Goal: Information Seeking & Learning: Learn about a topic

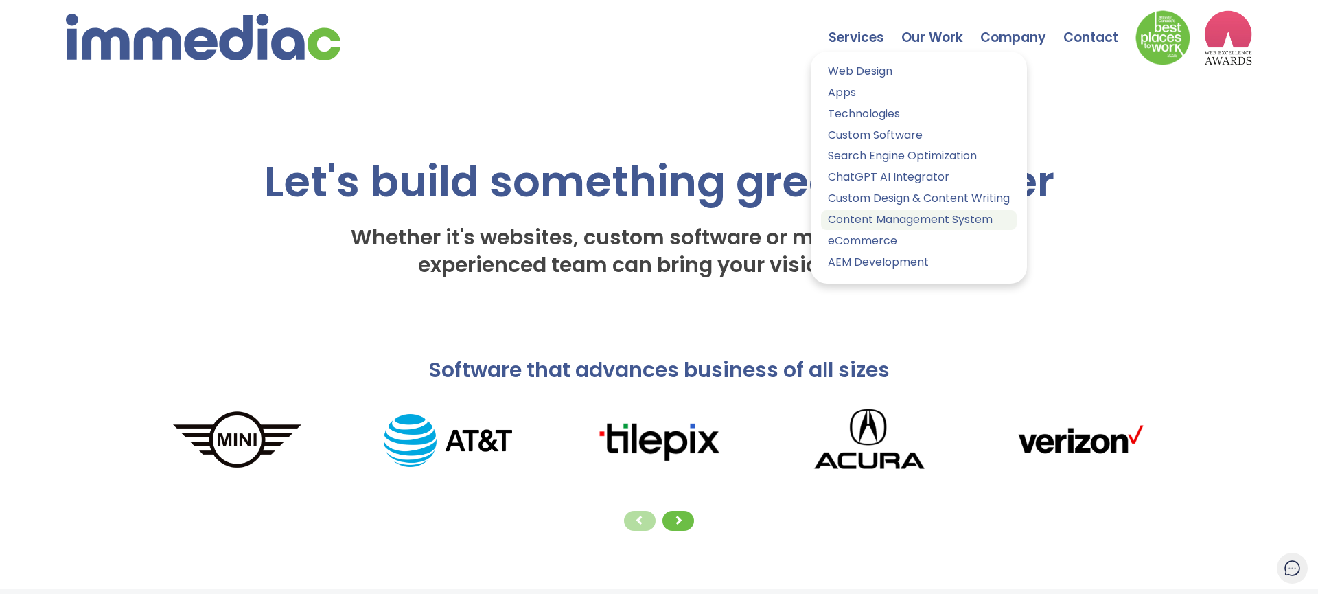
click at [880, 211] on link "Content Management System" at bounding box center [919, 220] width 196 height 20
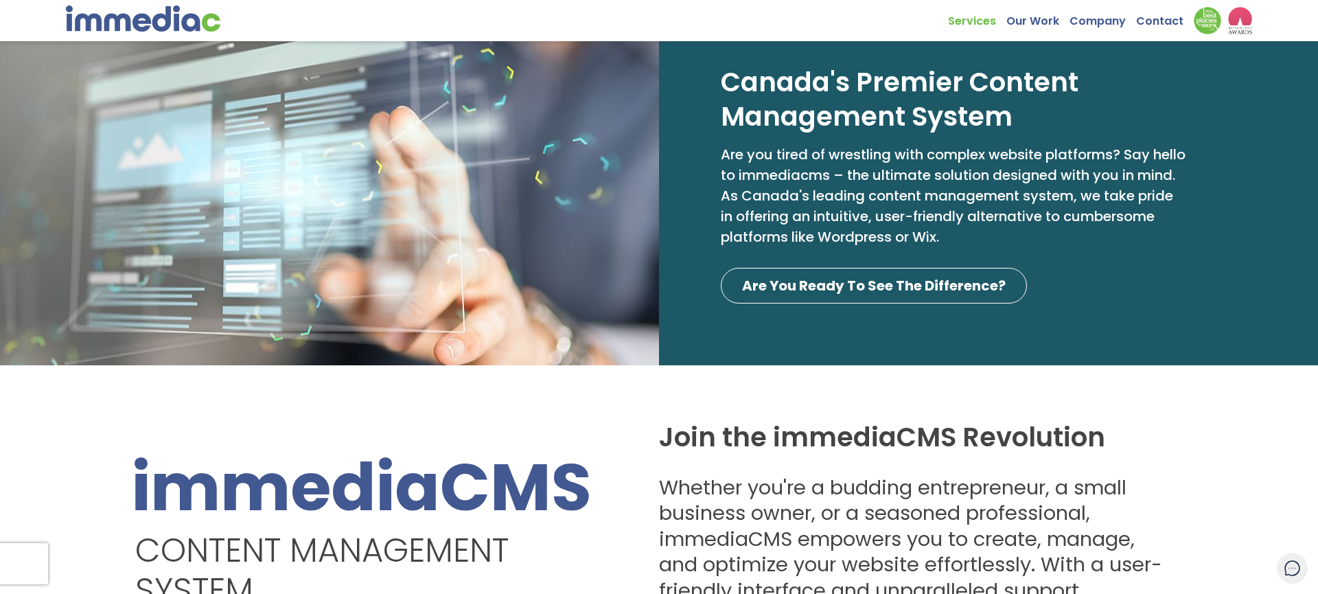
scroll to position [84, 0]
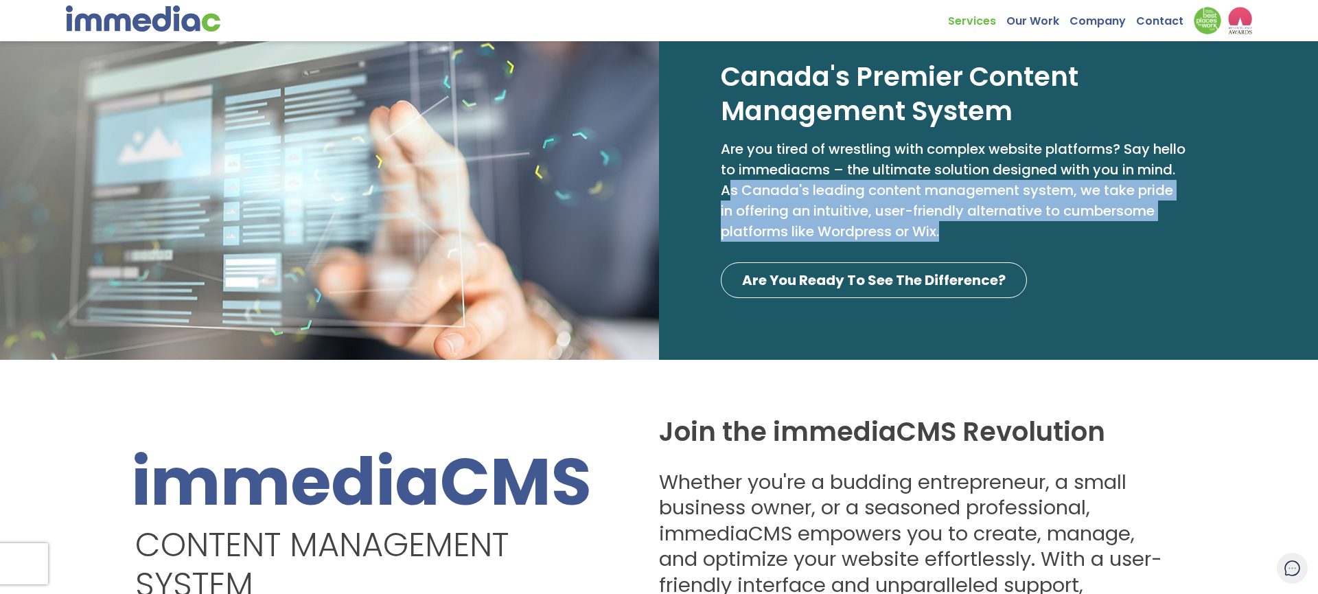
drag, startPoint x: 769, startPoint y: 191, endPoint x: 1170, endPoint y: 226, distance: 403.0
click at [1170, 226] on p "Are you tired of wrestling with complex website platforms? Say hello to immedia…" at bounding box center [953, 190] width 465 height 103
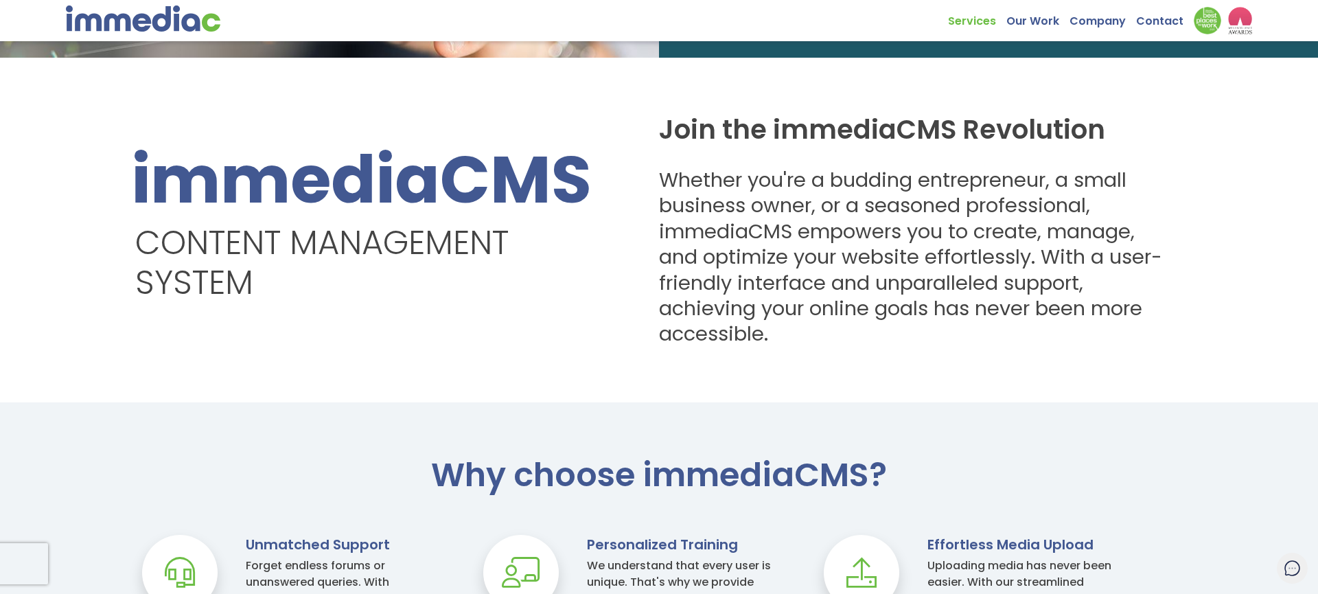
scroll to position [388, 0]
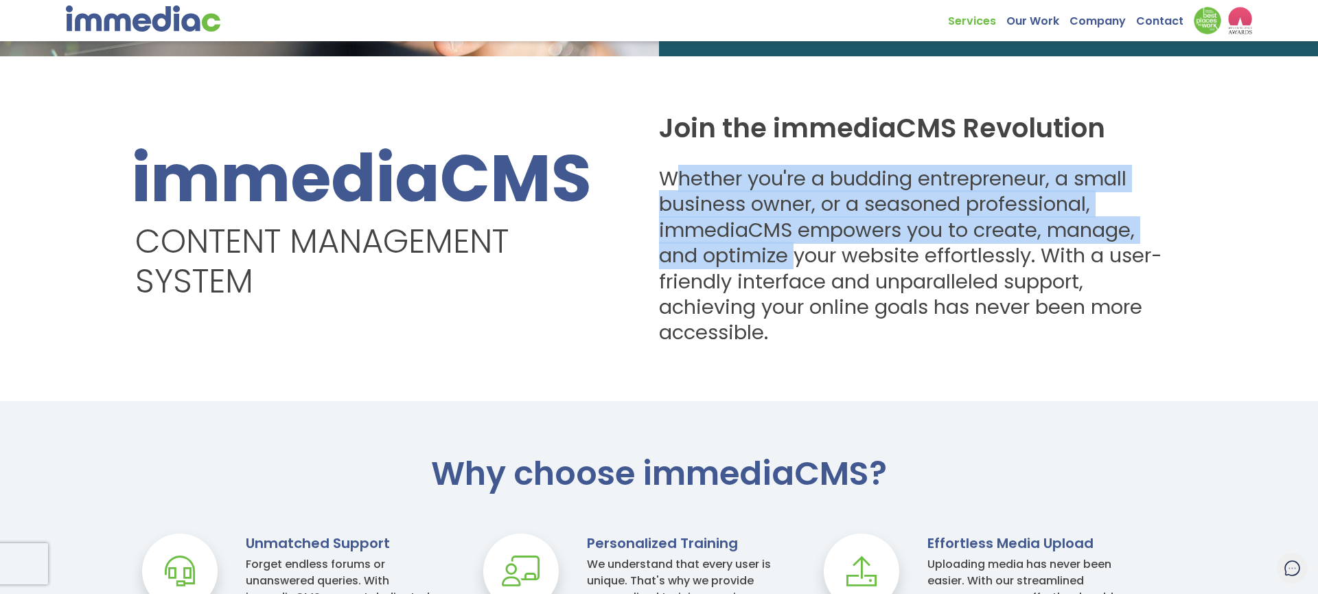
drag, startPoint x: 677, startPoint y: 180, endPoint x: 797, endPoint y: 251, distance: 138.8
click at [799, 251] on h3 "Whether you're a budding entrepreneur, a small business owner, or a seasoned pr…" at bounding box center [917, 256] width 517 height 180
click at [776, 247] on h3 "Whether you're a budding entrepreneur, a small business owner, or a seasoned pr…" at bounding box center [917, 256] width 517 height 180
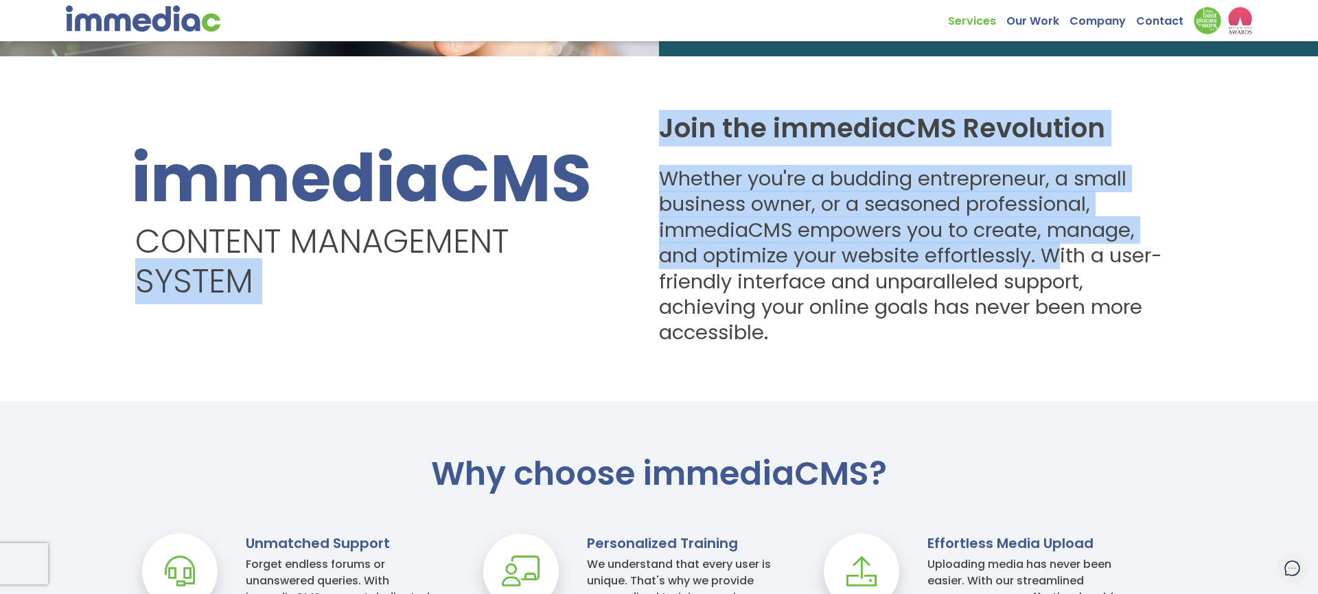
drag, startPoint x: 671, startPoint y: 257, endPoint x: 1058, endPoint y: 256, distance: 387.1
click at [1058, 256] on div "immediaCMS Content Management System Join the immediaCMS Revolution Whether you…" at bounding box center [659, 228] width 1318 height 235
click at [1060, 257] on h3 "Whether you're a budding entrepreneur, a small business owner, or a seasoned pr…" at bounding box center [917, 256] width 517 height 180
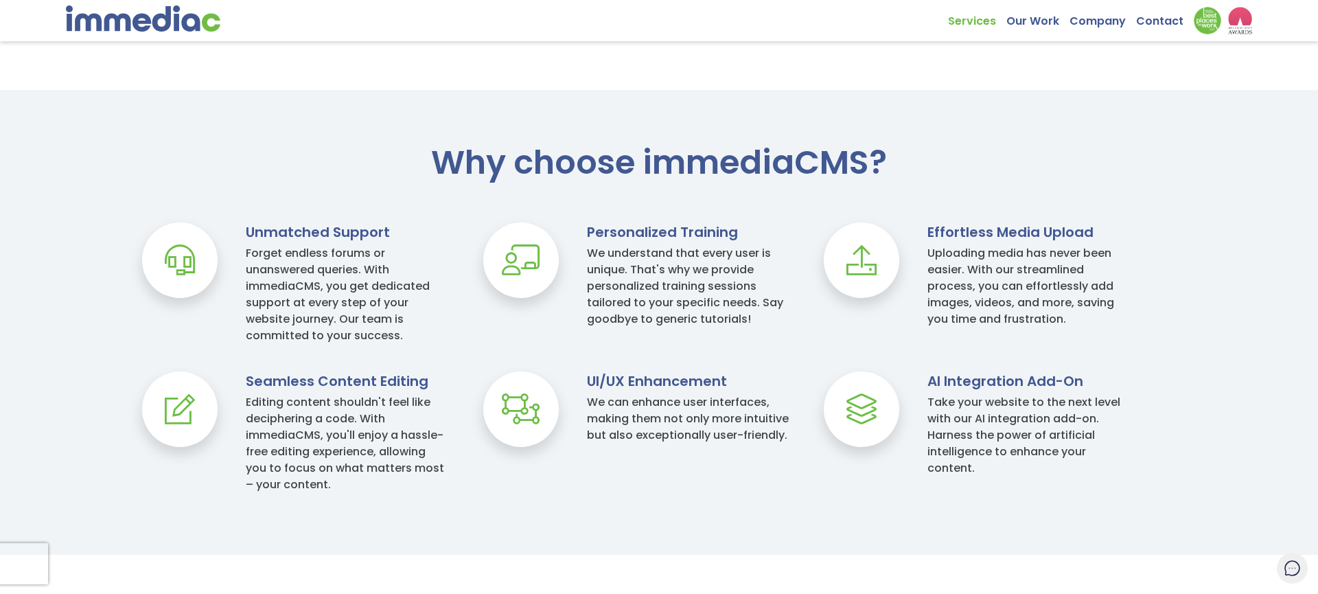
scroll to position [743, 0]
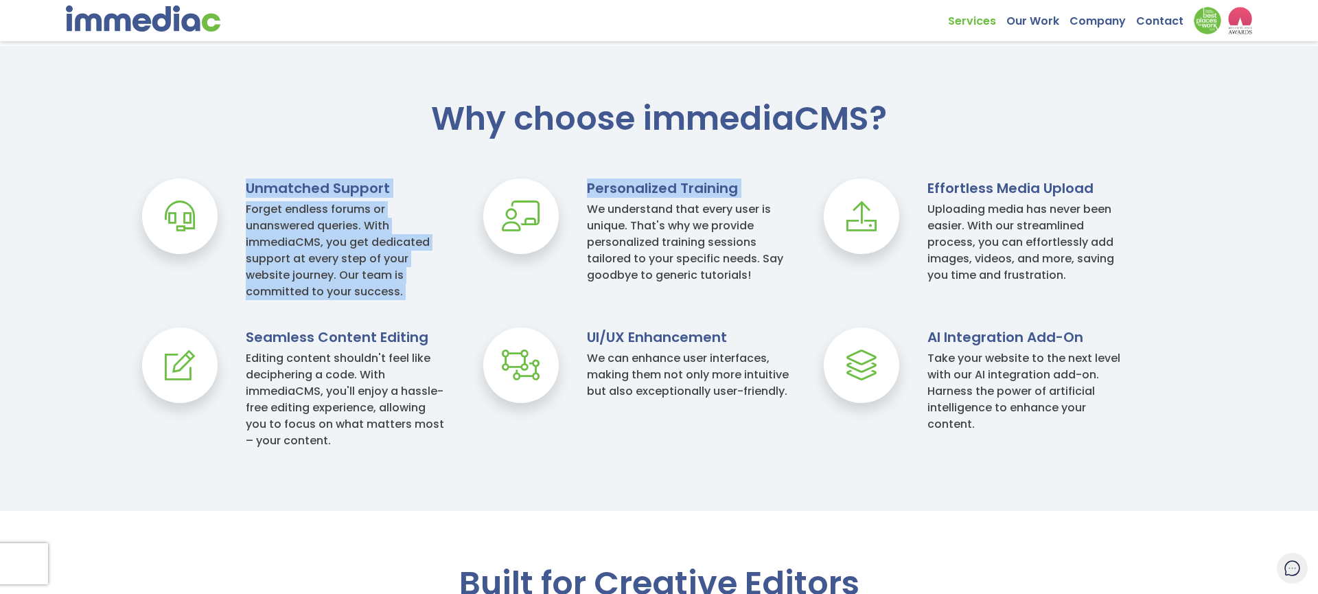
drag, startPoint x: 589, startPoint y: 205, endPoint x: 806, endPoint y: 300, distance: 236.9
click at [806, 300] on div "Why choose immediaCMS? Unmatched Support Forget endless forums or unanswered qu…" at bounding box center [659, 288] width 1318 height 375
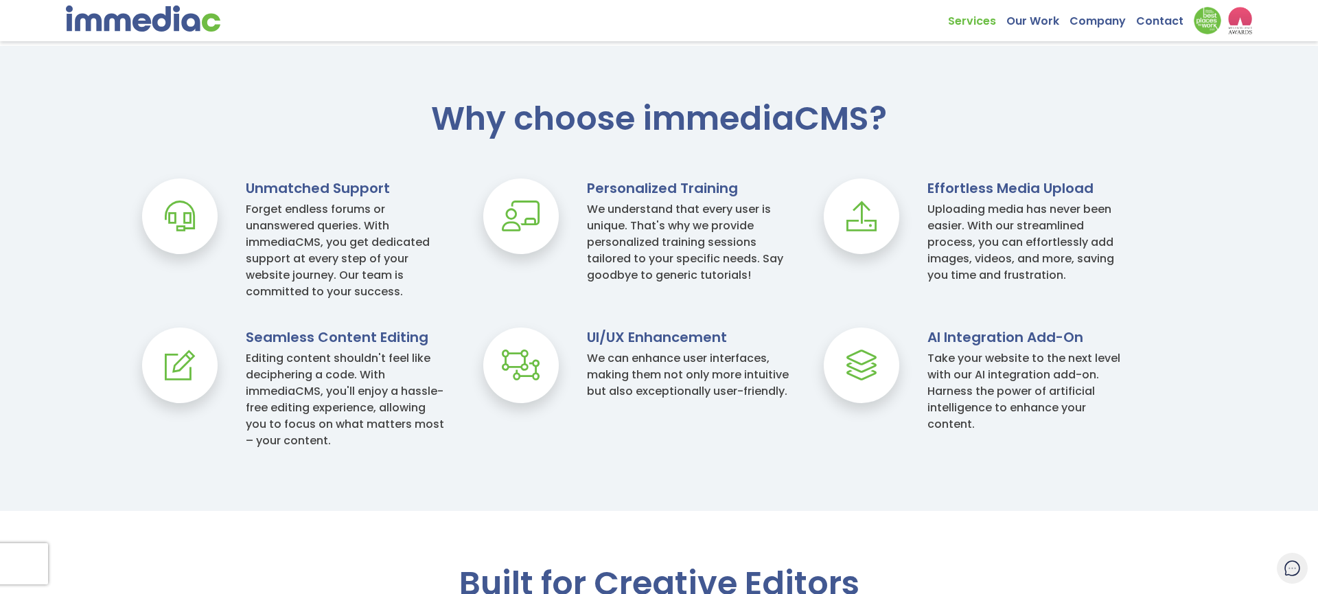
click at [986, 221] on div "Uploading media has never been easier. With our streamlined process, you can ef…" at bounding box center [1028, 242] width 203 height 82
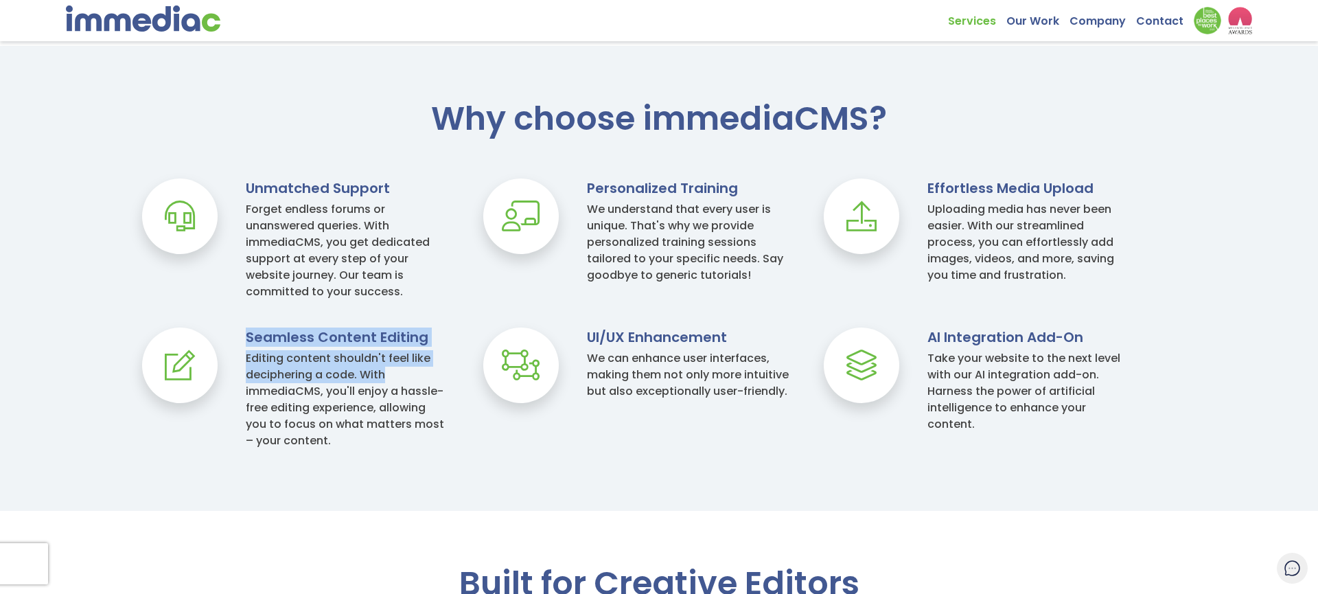
drag, startPoint x: 244, startPoint y: 352, endPoint x: 364, endPoint y: 368, distance: 121.8
click at [429, 380] on div "Seamless Content Editing Editing content shouldn't feel like deciphering a code…" at bounding box center [302, 387] width 341 height 121
click at [364, 368] on div "Editing content shouldn't feel like deciphering a code. With immediaCMS, you'll…" at bounding box center [347, 399] width 203 height 99
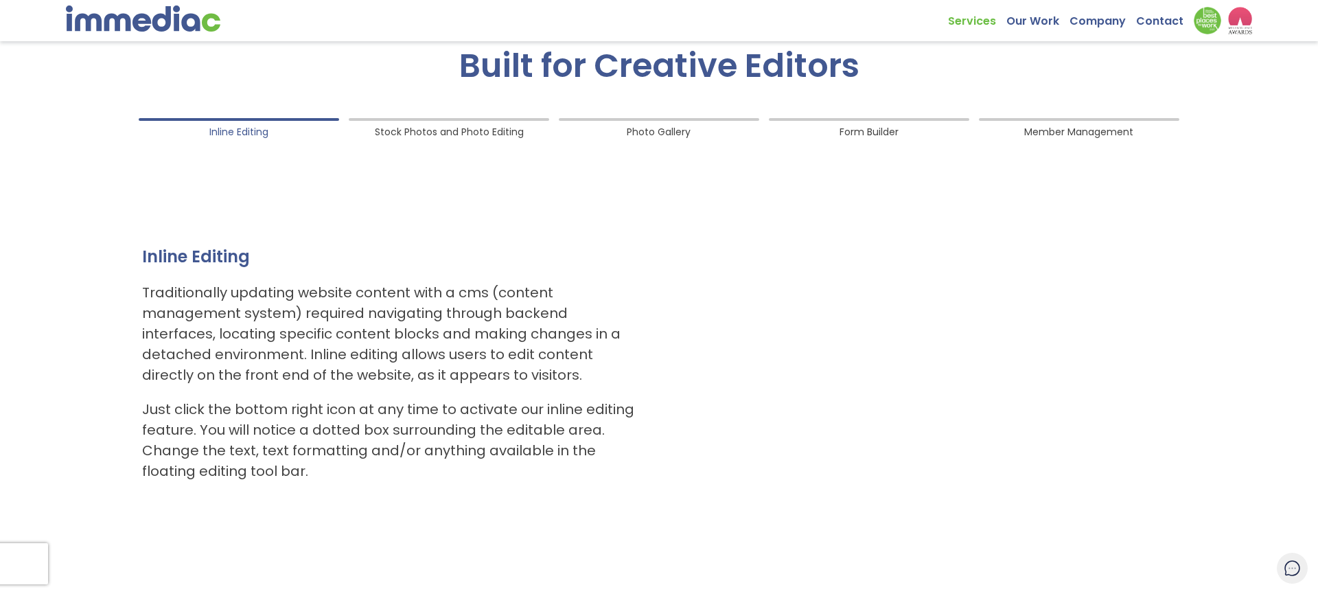
scroll to position [1259, 0]
click at [435, 135] on span "Stock Photos and Photo Editing" at bounding box center [449, 130] width 149 height 19
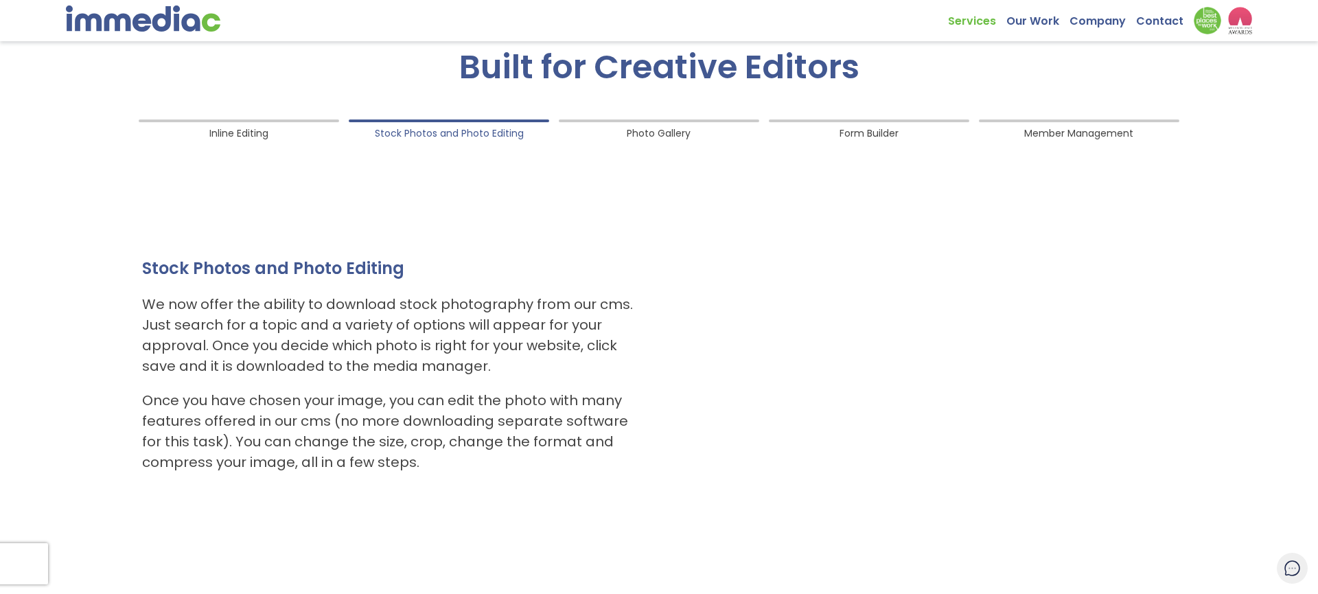
click at [649, 127] on span "Photo Gallery" at bounding box center [659, 130] width 64 height 19
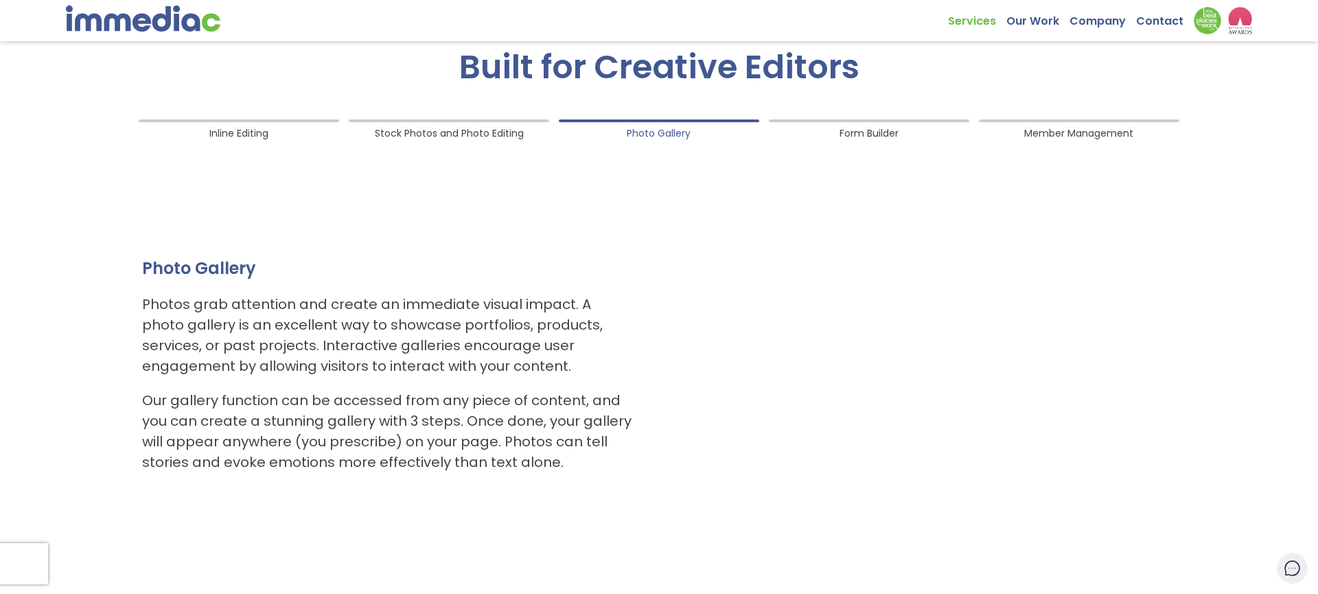
click at [876, 130] on span "Form Builder" at bounding box center [868, 130] width 59 height 19
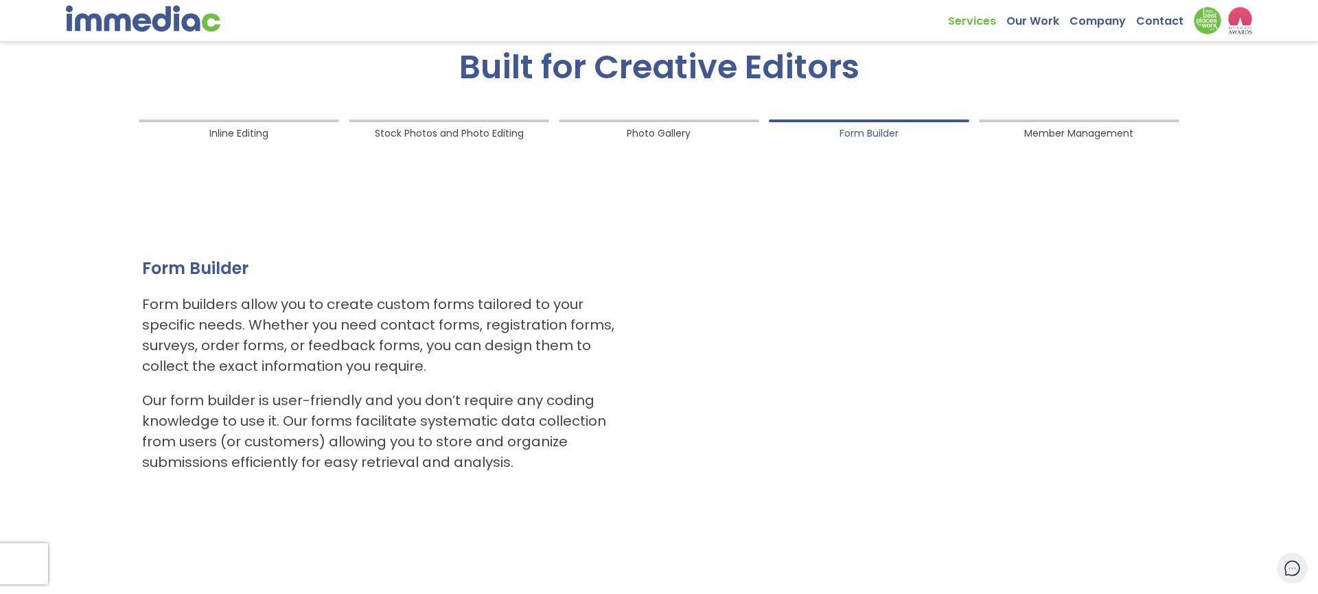
click at [1079, 130] on span "Member Management" at bounding box center [1078, 130] width 109 height 19
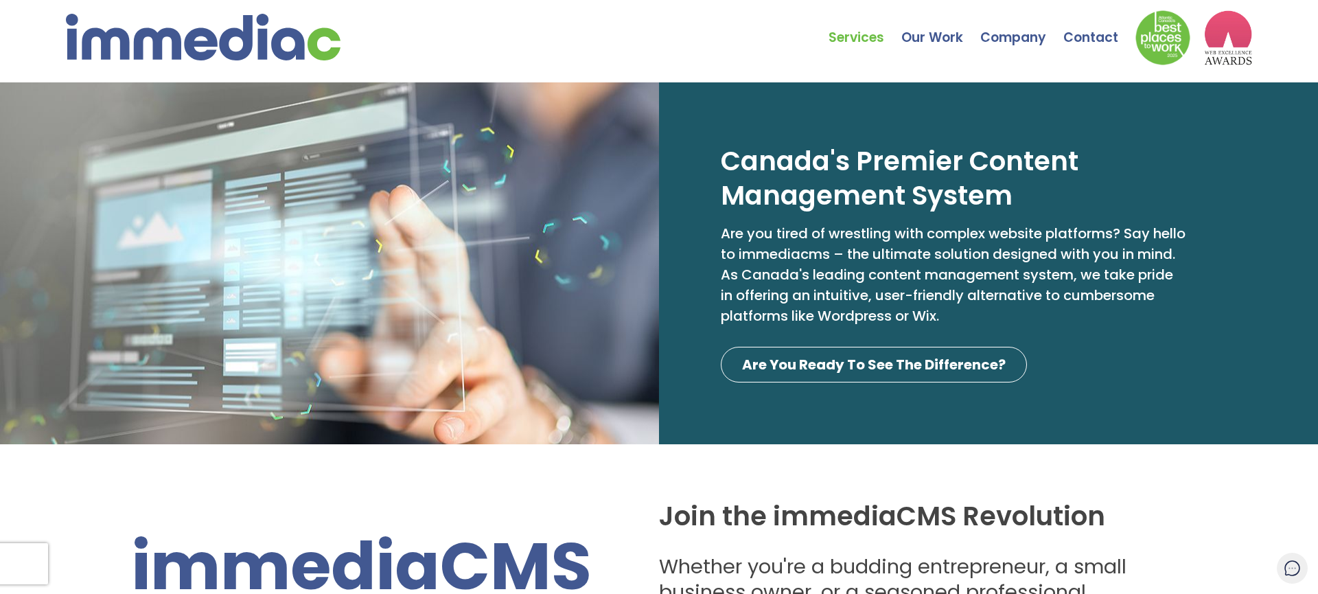
scroll to position [1, 0]
